Goal: Ask a question

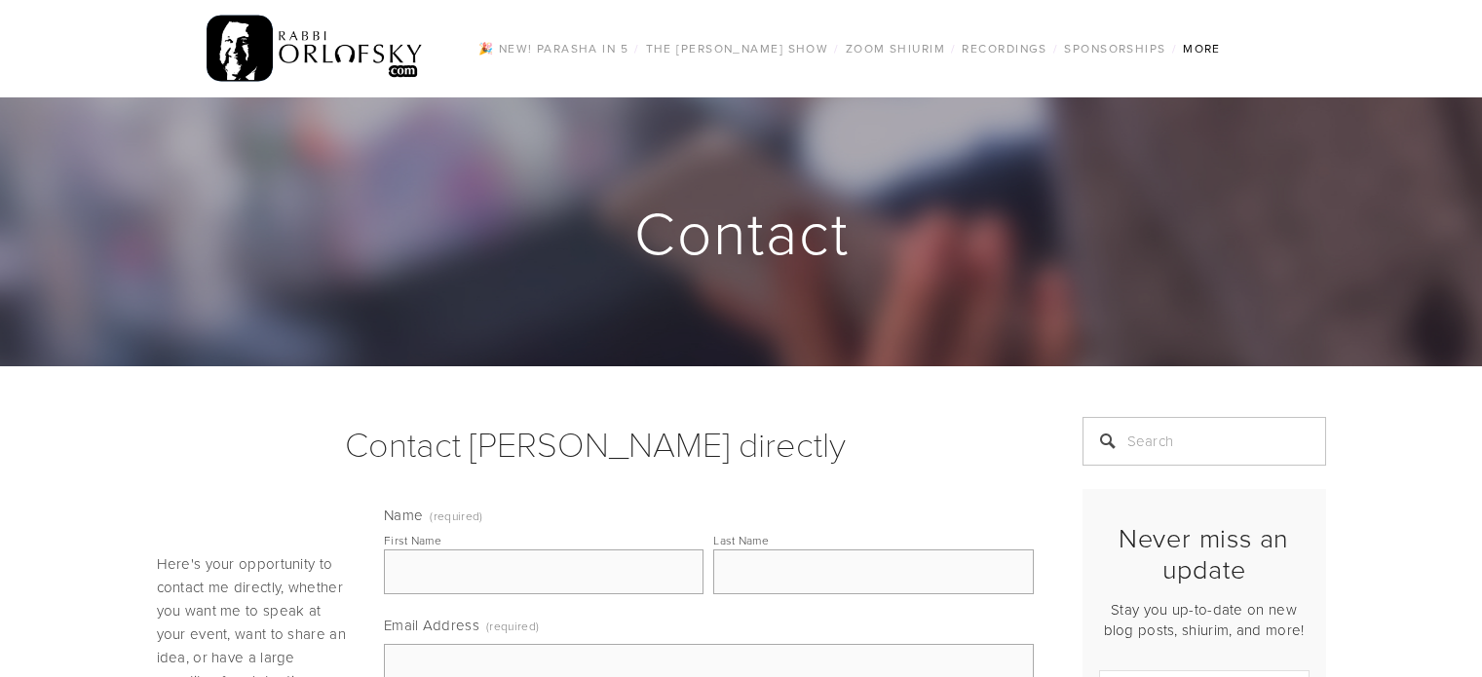
scroll to position [195, 0]
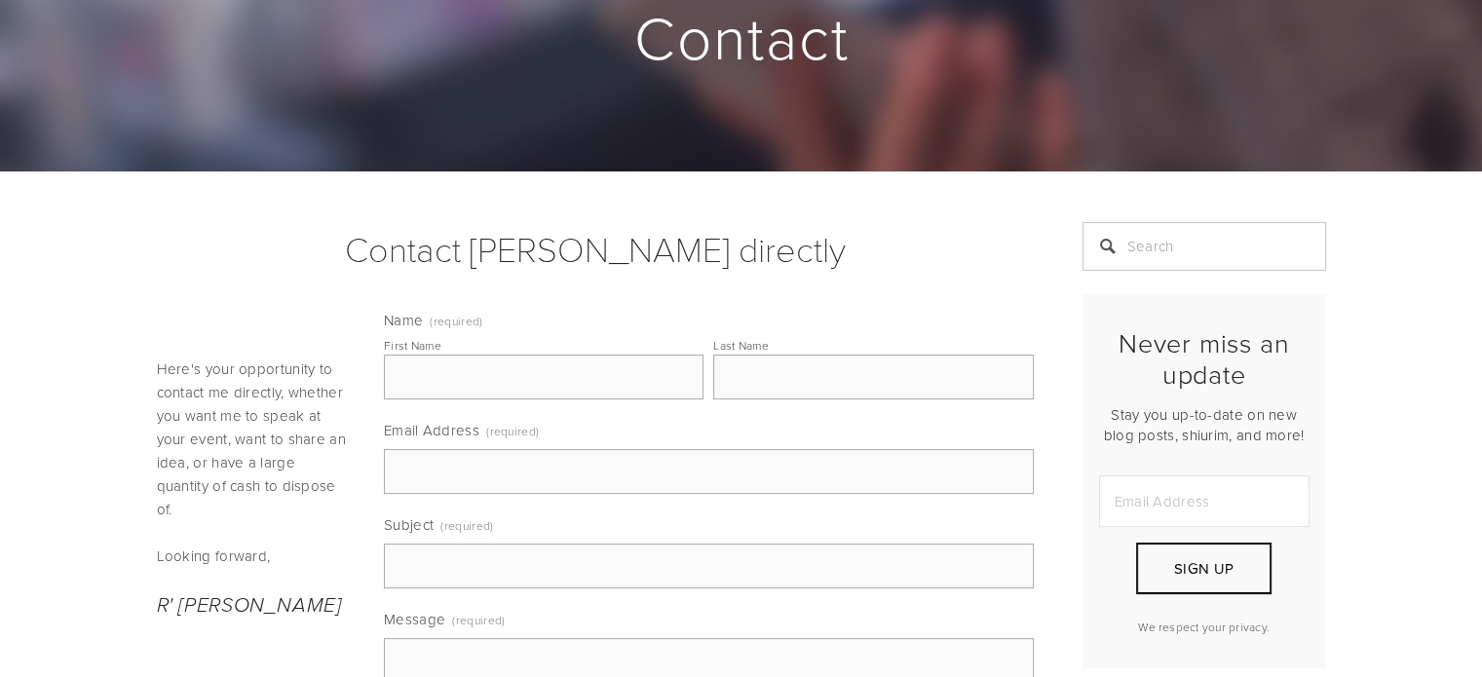
click at [581, 367] on input "First Name" at bounding box center [544, 377] width 320 height 45
type input "Anonymous"
click at [484, 475] on input "Email Address (required)" at bounding box center [709, 471] width 650 height 45
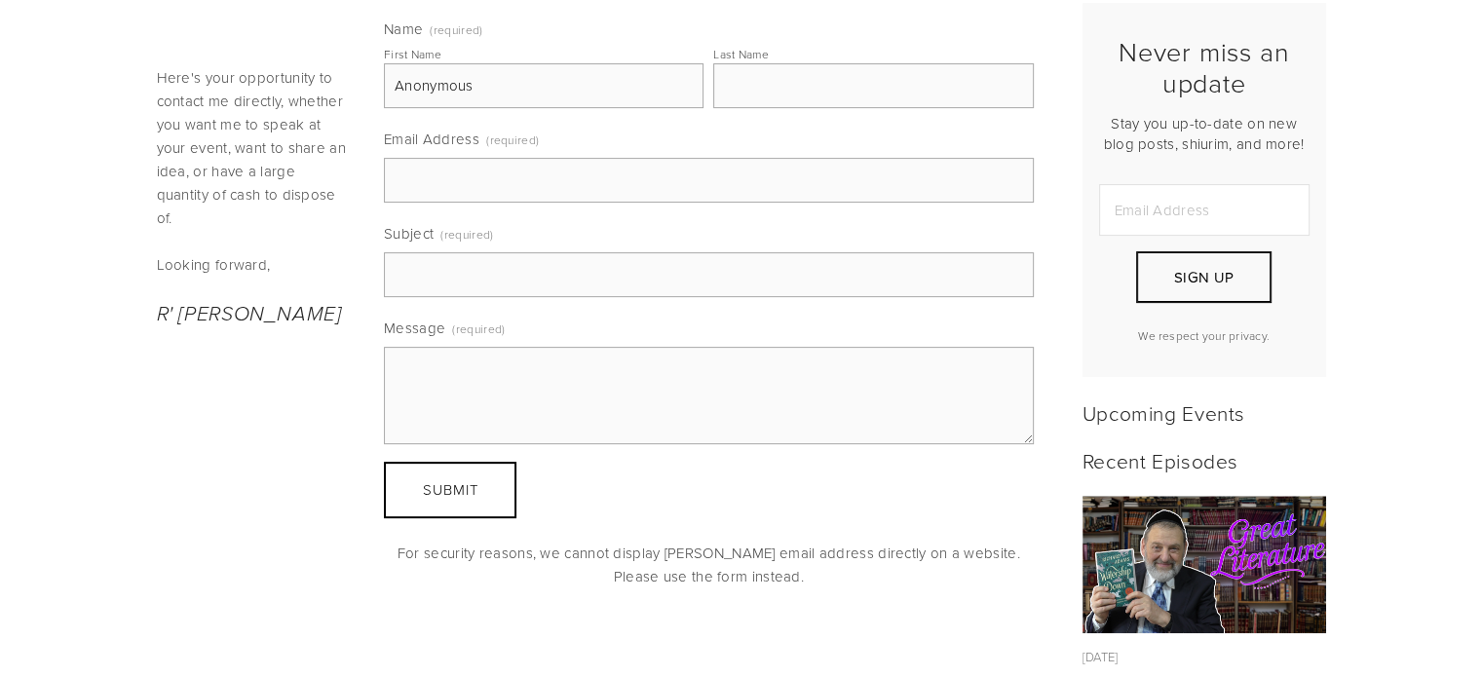
scroll to position [487, 0]
click at [430, 287] on input "Subject (required)" at bounding box center [709, 273] width 650 height 45
type input "Question for Q and A"
click at [433, 387] on textarea "Message (required)" at bounding box center [709, 394] width 650 height 97
paste textarea "I have a question for your q and a. Recently my [DEMOGRAPHIC_DATA] son told me …"
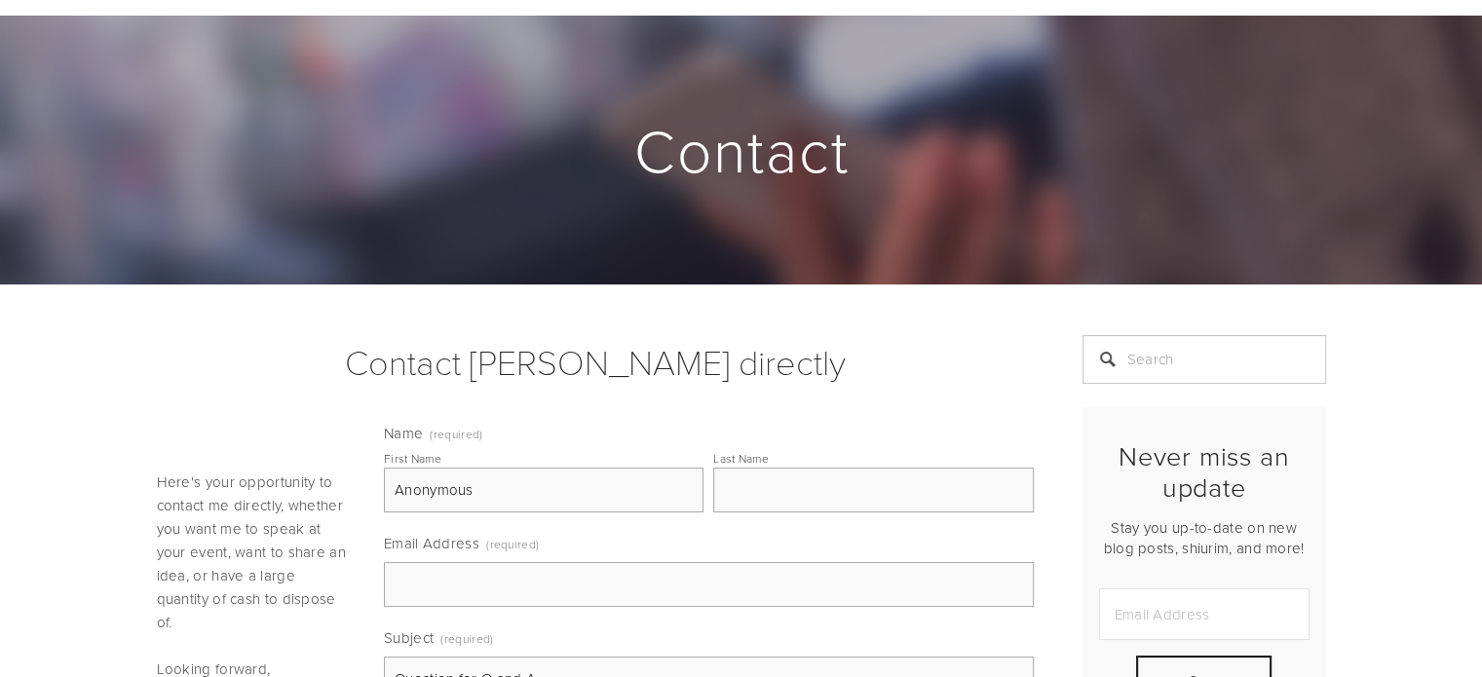
scroll to position [390, 0]
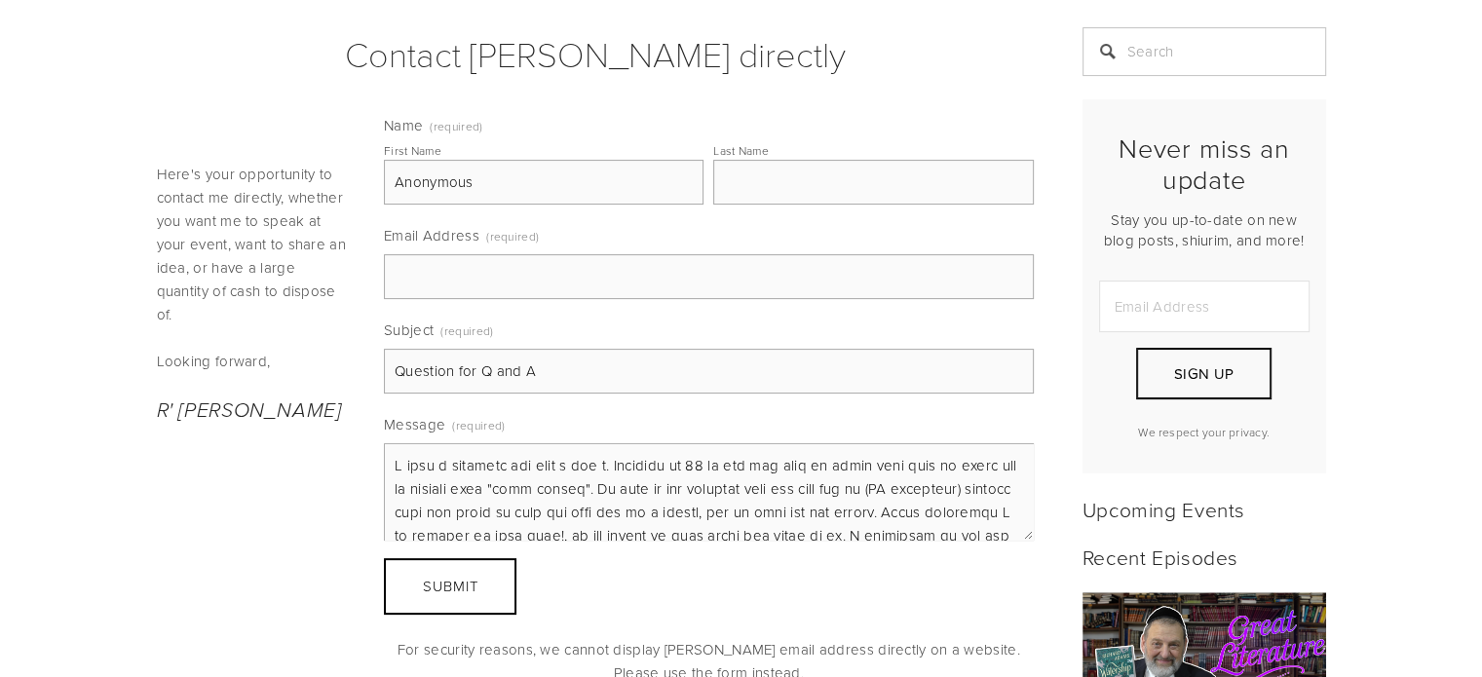
click at [390, 461] on textarea "Message (required)" at bounding box center [709, 491] width 650 height 97
click at [394, 463] on textarea "Message (required)" at bounding box center [709, 491] width 650 height 97
click at [731, 471] on textarea "Message (required)" at bounding box center [709, 491] width 650 height 97
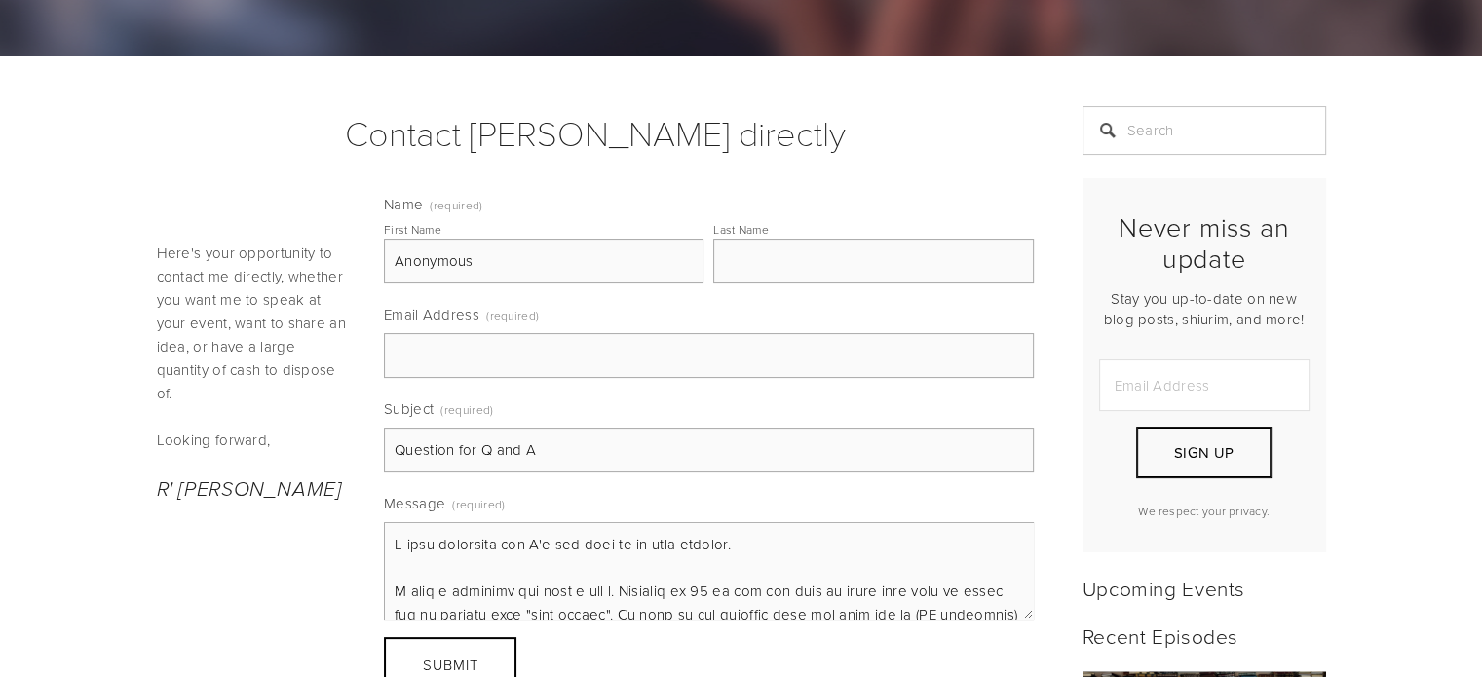
scroll to position [292, 0]
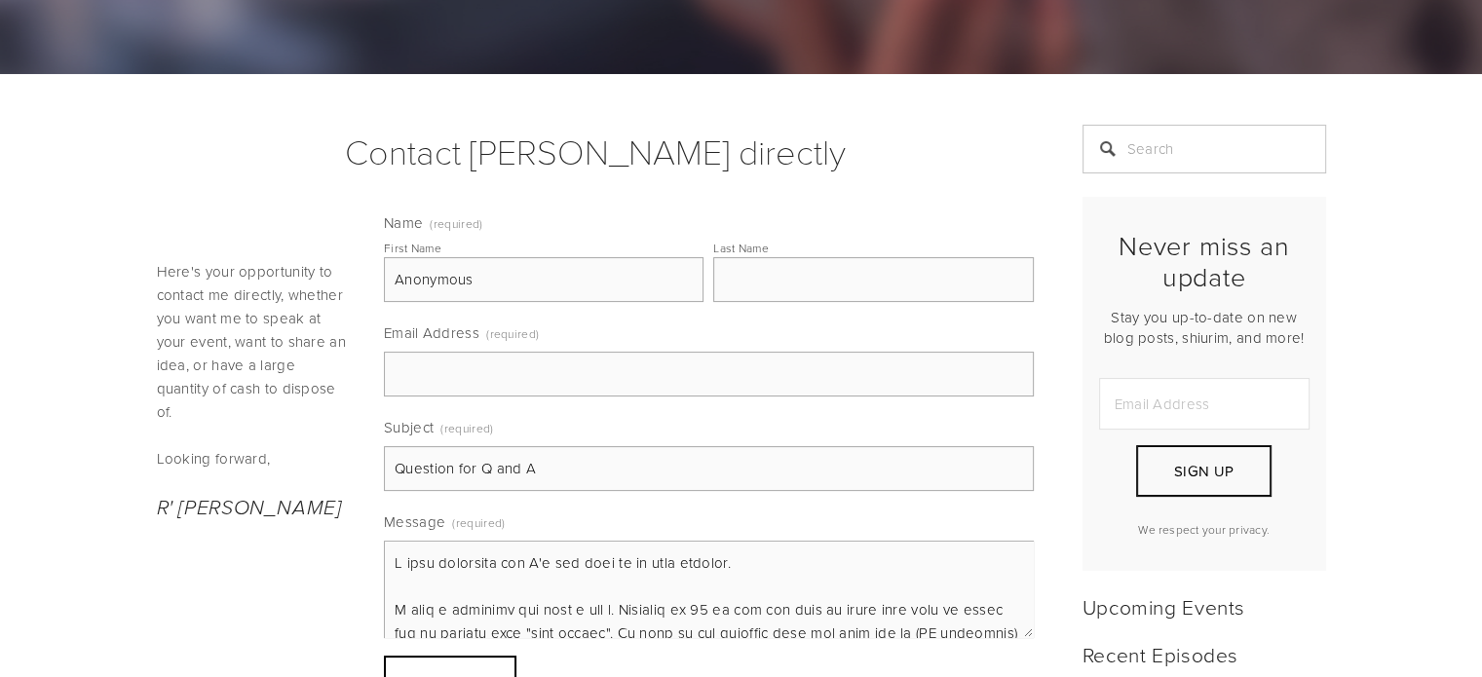
type textarea "I sent [DATE] but I'm not sure if it went through. I have a question for your q…"
click at [511, 385] on input "Email Address (required)" at bounding box center [709, 374] width 650 height 45
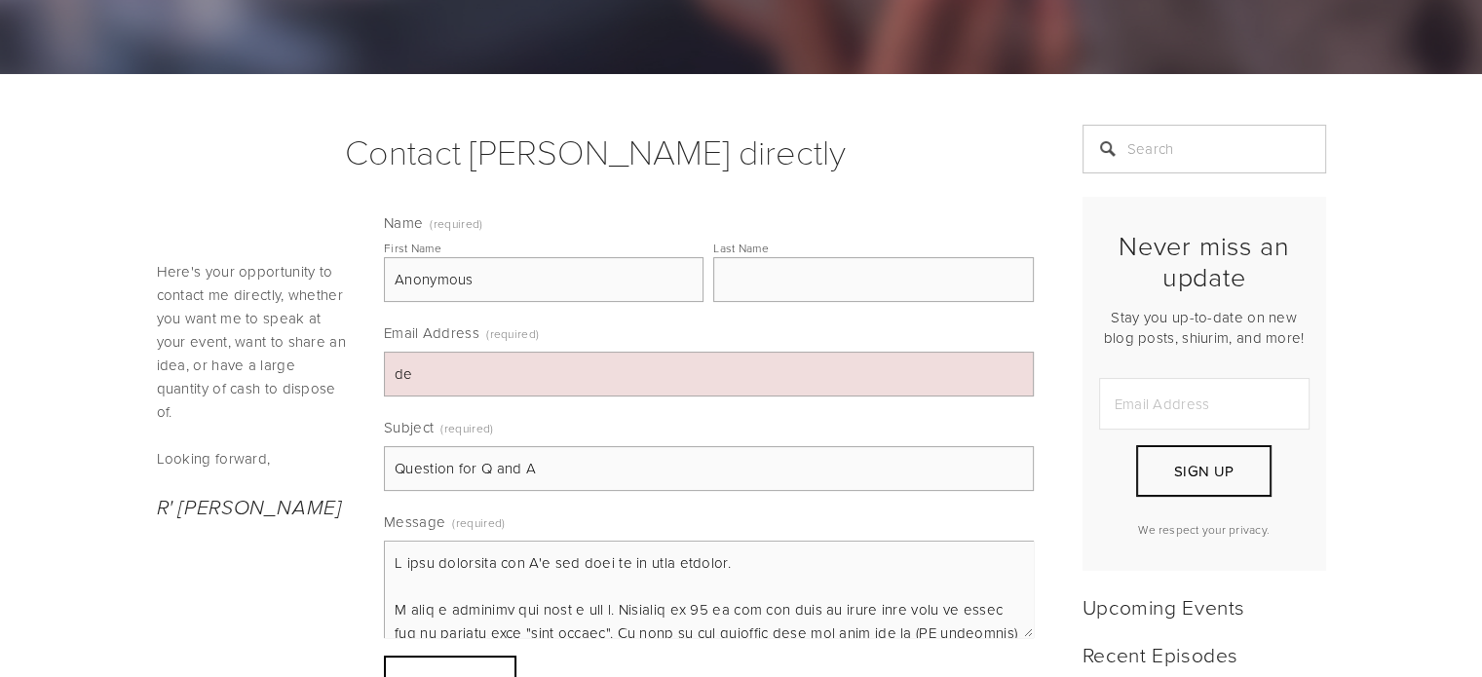
type input "[EMAIL_ADDRESS][DOMAIN_NAME]"
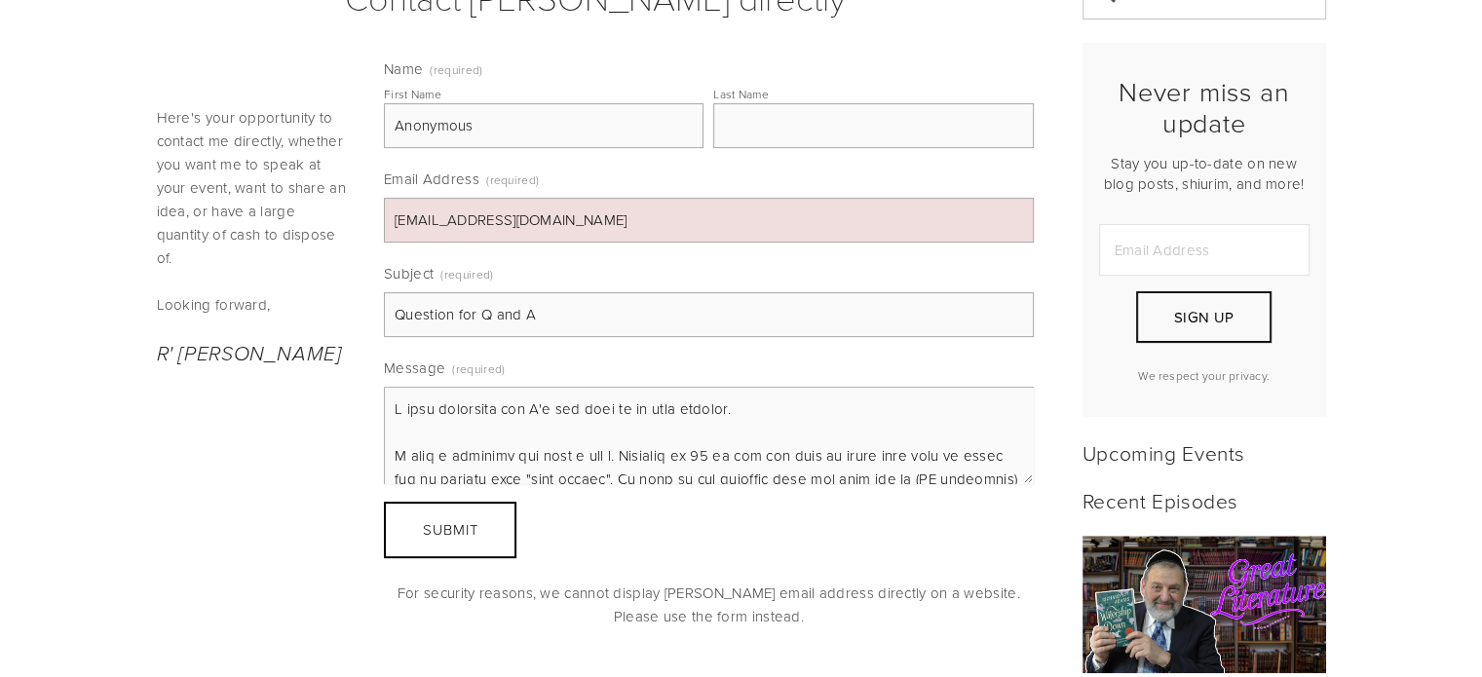
scroll to position [487, 0]
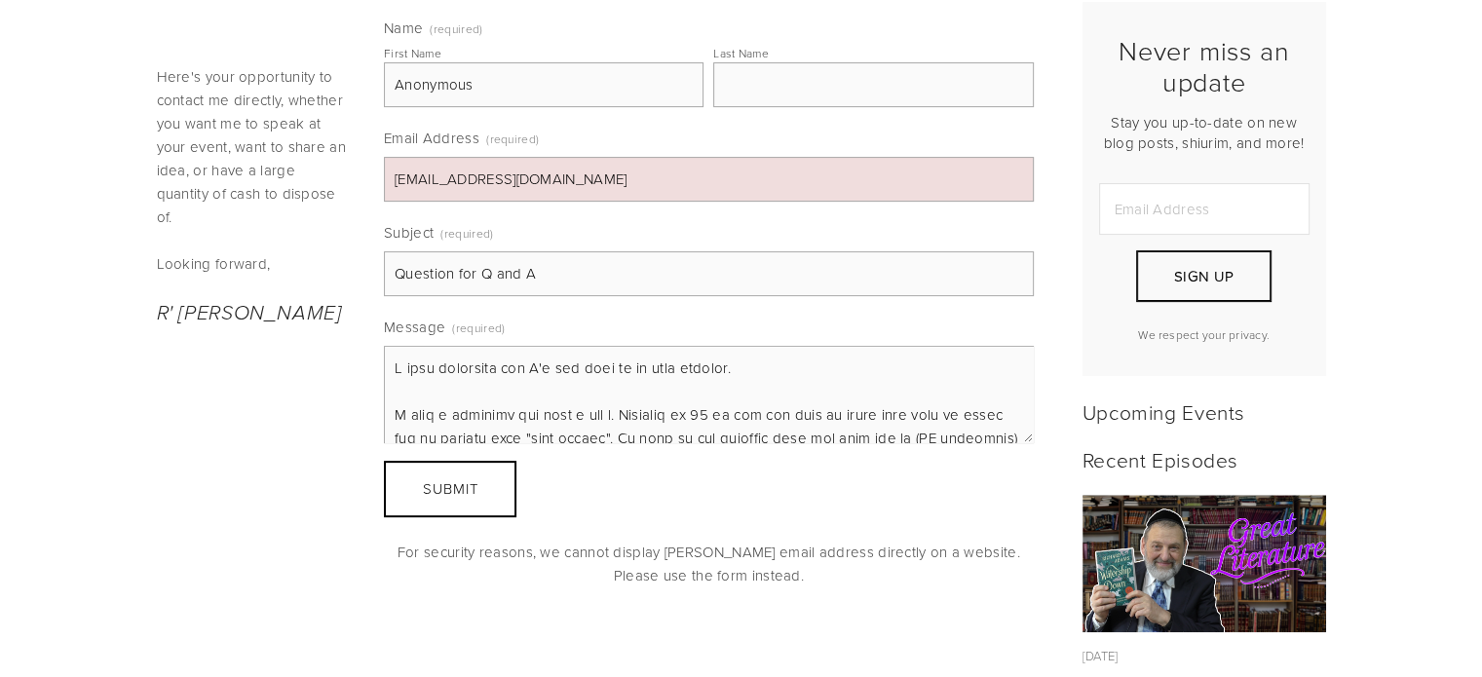
click at [446, 485] on span "Submit" at bounding box center [451, 488] width 56 height 20
